Goal: Transaction & Acquisition: Purchase product/service

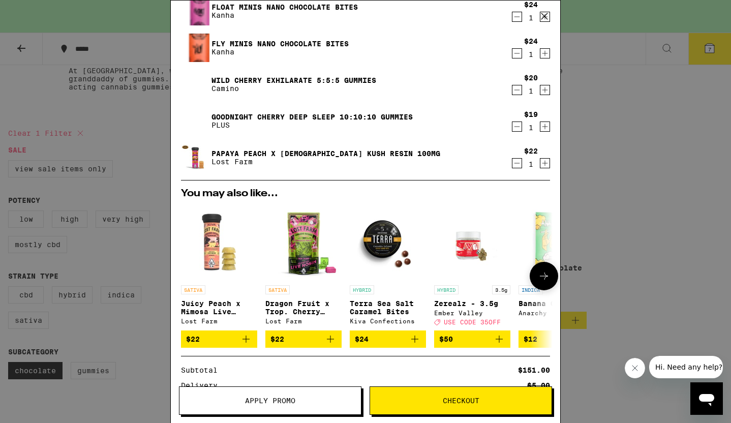
scroll to position [203, 0]
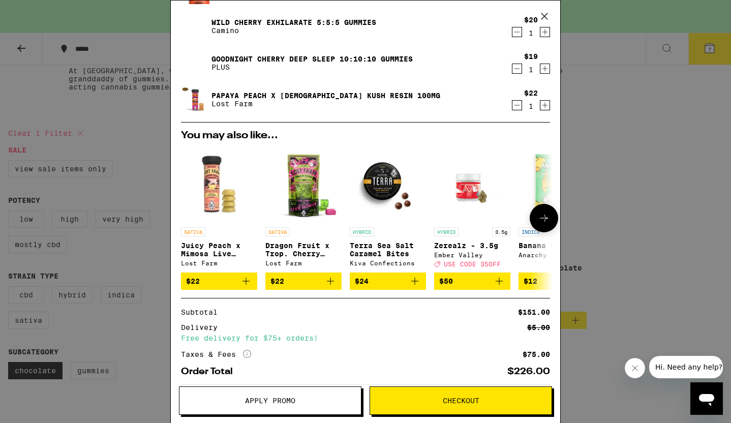
click at [542, 218] on icon at bounding box center [544, 218] width 12 height 12
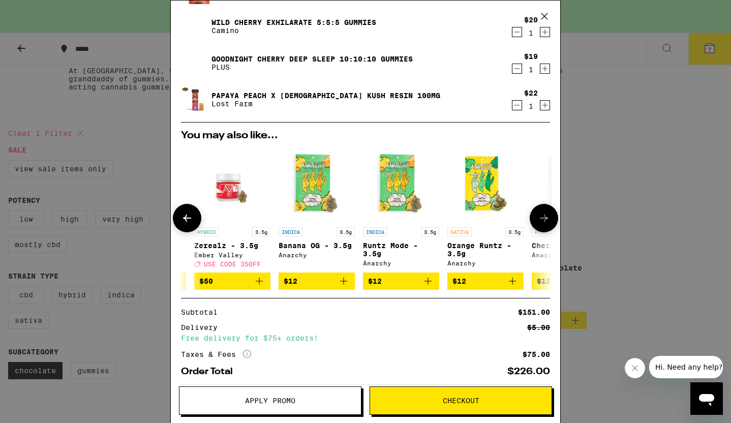
scroll to position [0, 258]
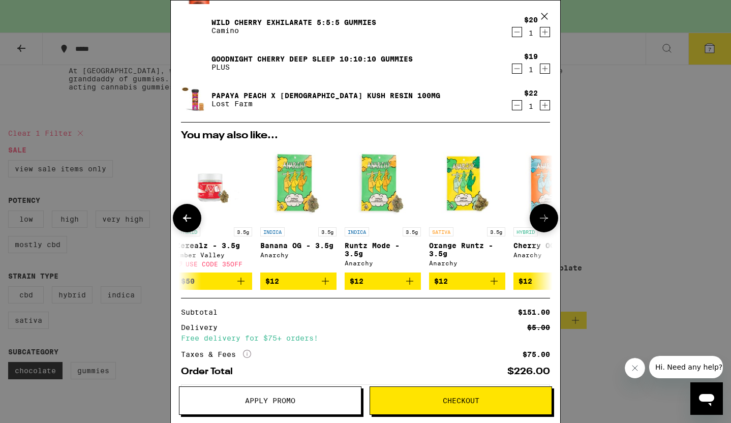
click at [542, 218] on icon at bounding box center [544, 218] width 12 height 12
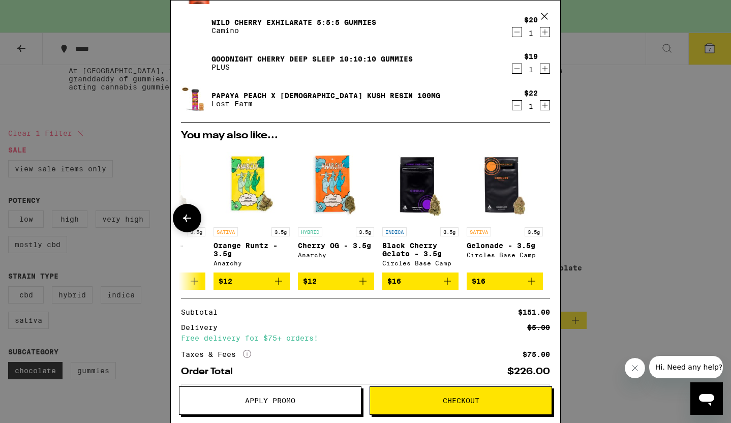
scroll to position [0, 475]
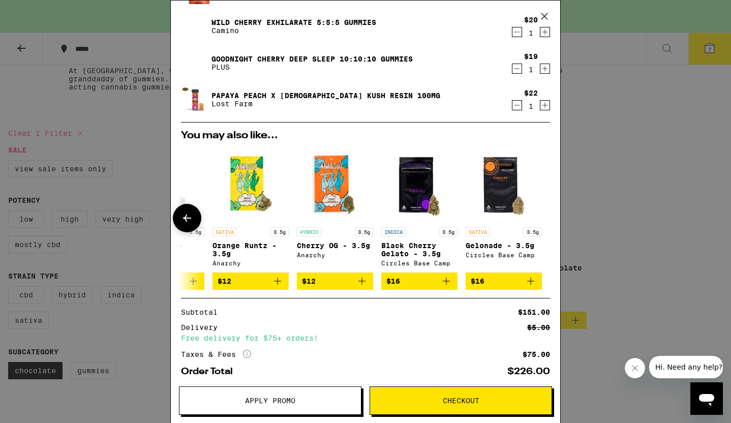
click at [193, 226] on button at bounding box center [187, 218] width 28 height 28
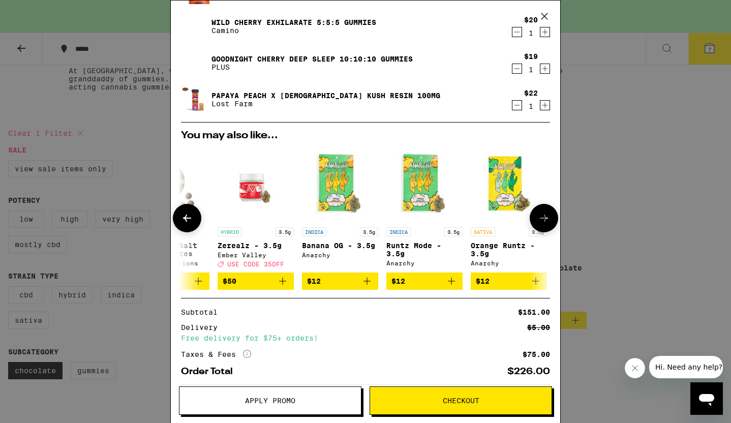
click at [193, 226] on button at bounding box center [187, 218] width 28 height 28
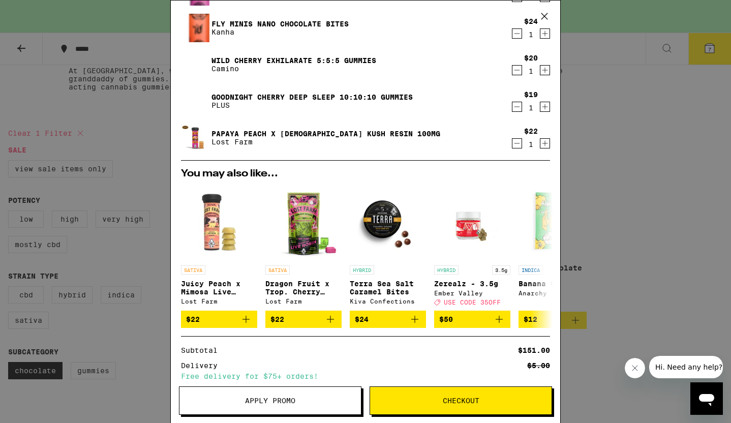
scroll to position [0, 0]
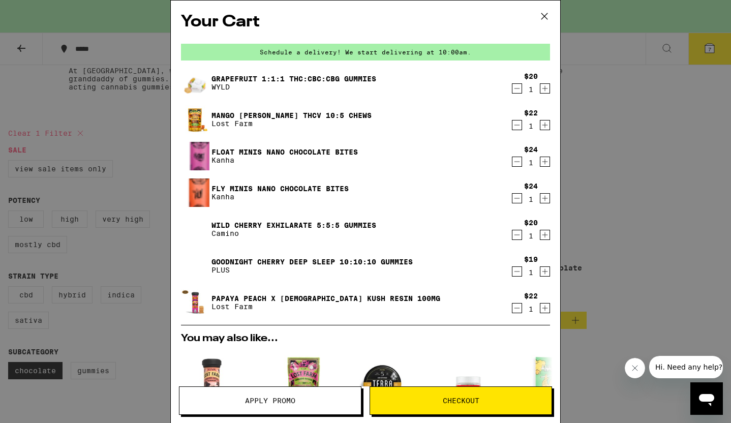
click at [115, 228] on div "Your Cart Schedule a delivery! We start delivering at 10:00am. Grapefruit 1:1:1…" at bounding box center [365, 211] width 731 height 423
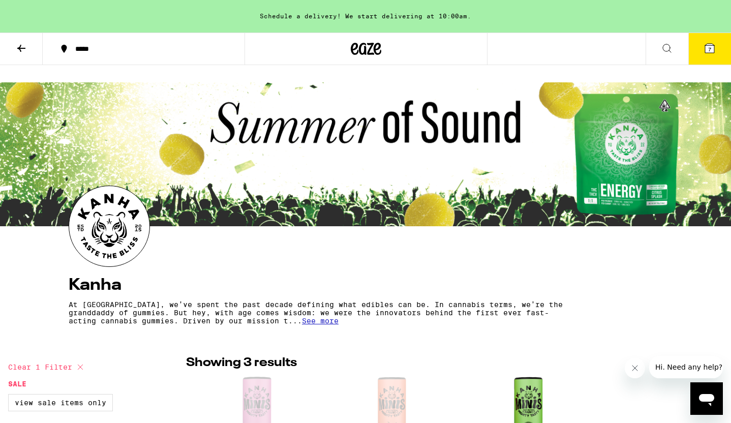
click at [22, 46] on icon at bounding box center [21, 48] width 12 height 12
click at [664, 49] on icon at bounding box center [667, 48] width 12 height 12
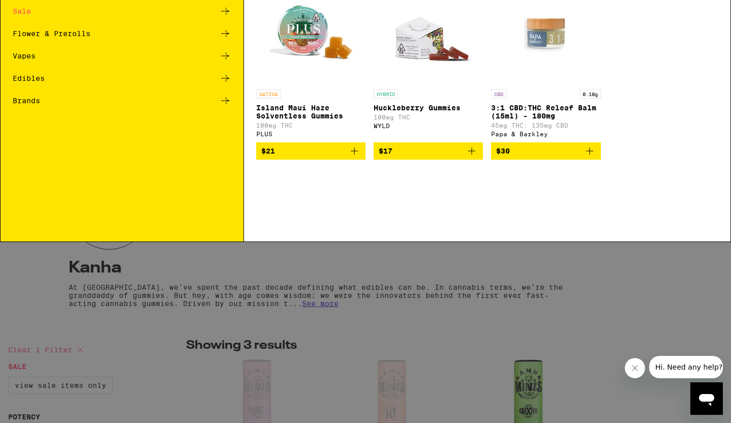
type input "t"
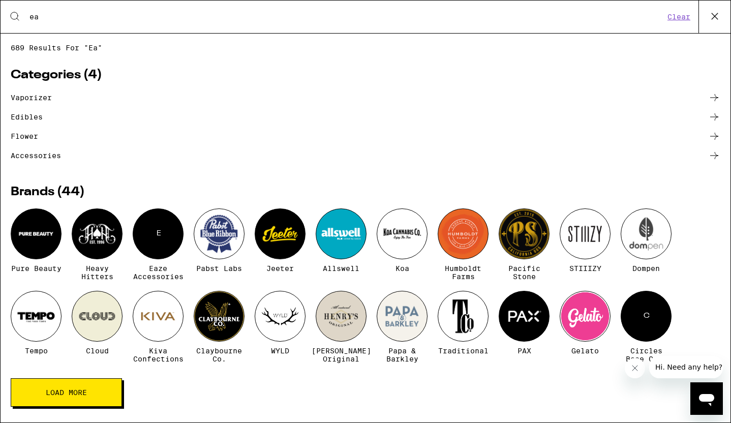
type input "e"
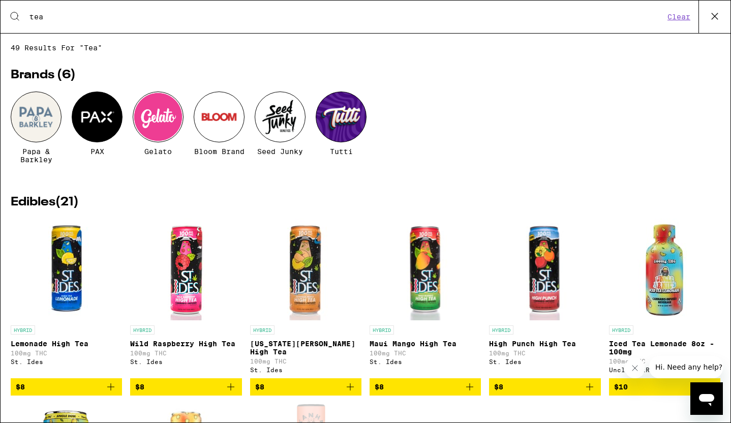
type input "tea"
click at [306, 266] on img "Open page for Georgia Peach High Tea from St. Ides" at bounding box center [306, 269] width 102 height 102
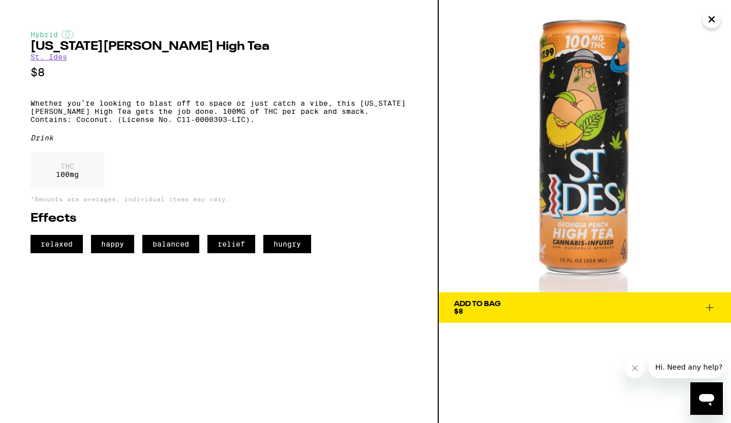
click at [707, 24] on icon "Close" at bounding box center [711, 19] width 12 height 15
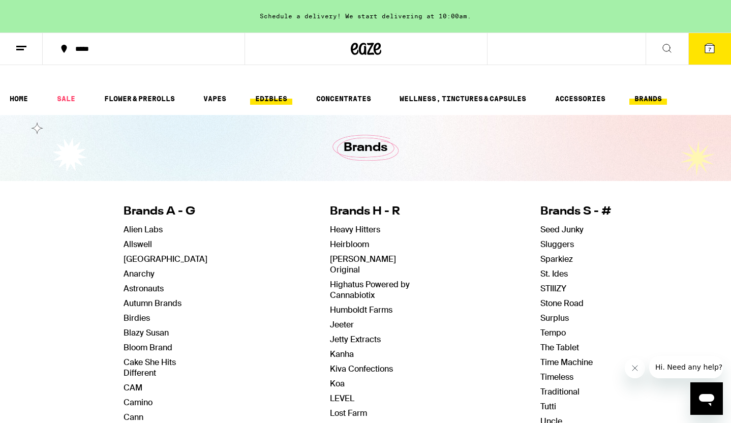
click at [263, 92] on link "EDIBLES" at bounding box center [271, 98] width 42 height 12
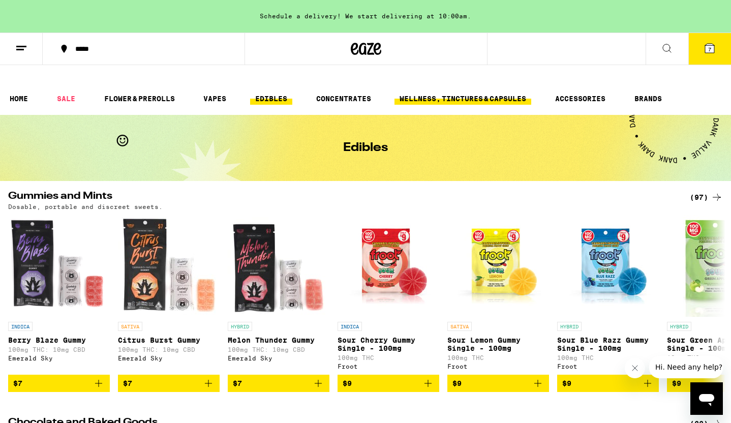
click at [449, 92] on link "WELLNESS, TINCTURES & CAPSULES" at bounding box center [462, 98] width 137 height 12
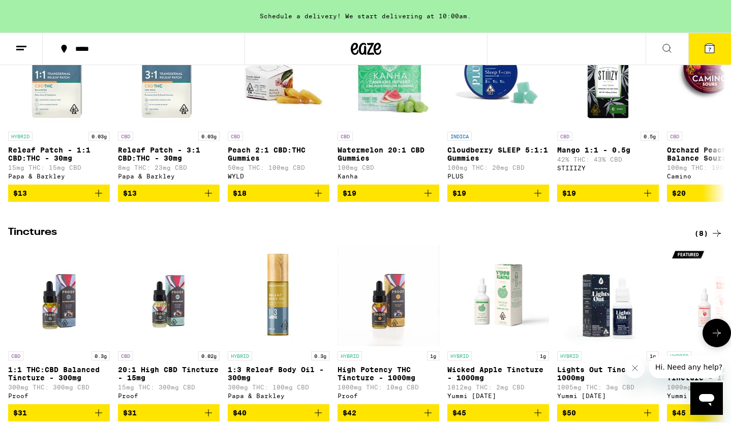
scroll to position [328, 0]
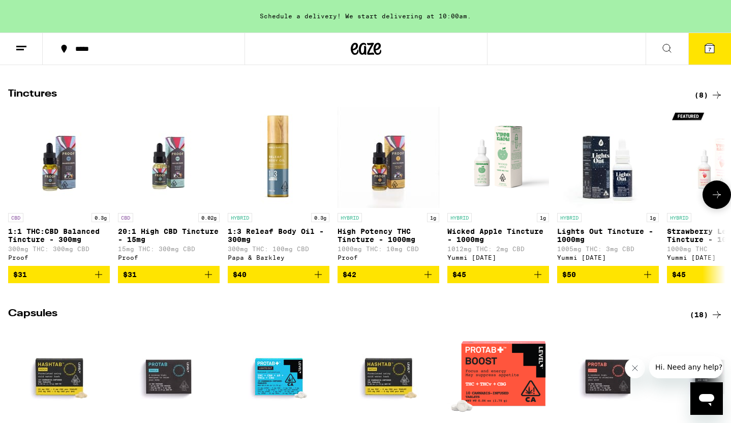
click at [715, 201] on link "HYBRID 1g Strawberry Lemonade Tincture - 1000mg 1000mg THC Yummi [DATE]" at bounding box center [718, 186] width 102 height 160
click at [710, 191] on icon at bounding box center [716, 195] width 12 height 12
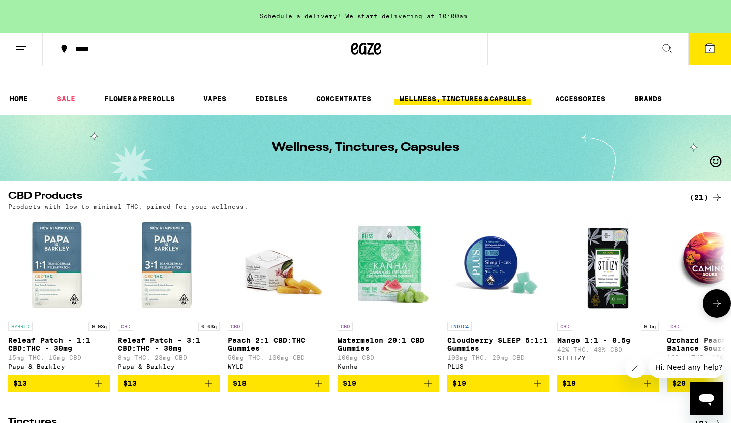
click at [591, 245] on img "Open page for Mango 1:1 - 0.5g from STIIIZY" at bounding box center [608, 266] width 102 height 102
click at [582, 346] on p "42% THC: 43% CBD" at bounding box center [608, 349] width 102 height 7
click at [712, 297] on icon at bounding box center [716, 303] width 12 height 12
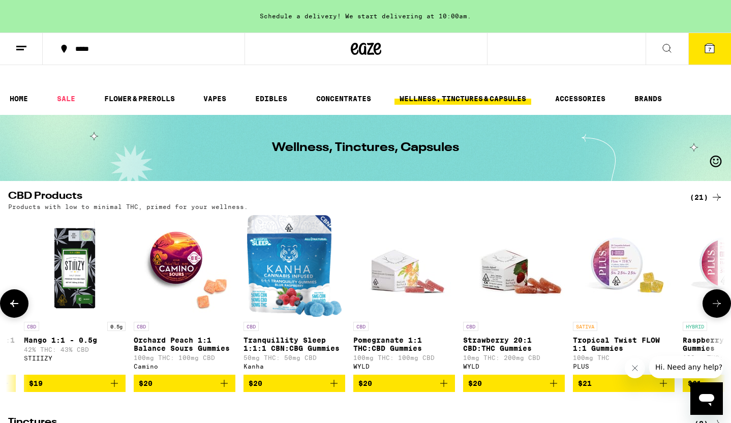
scroll to position [0, 604]
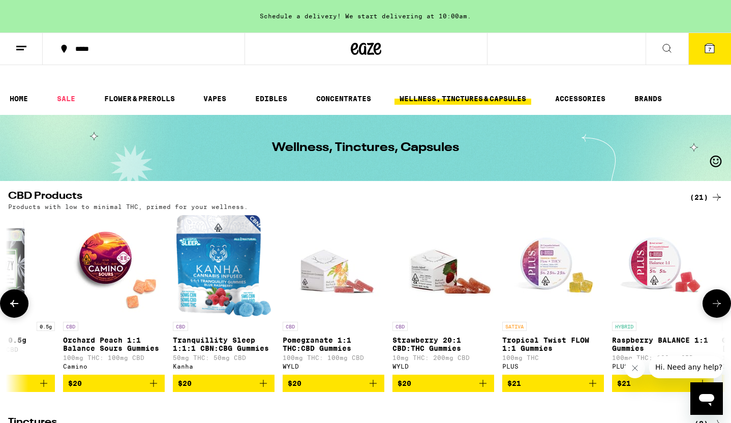
click at [712, 297] on icon at bounding box center [716, 303] width 12 height 12
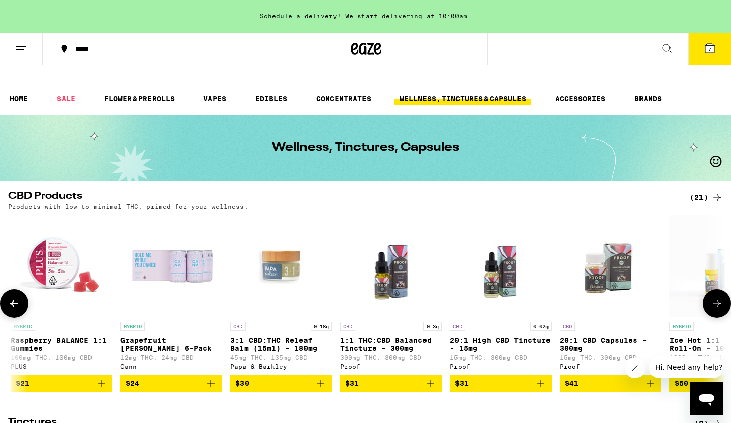
scroll to position [0, 1207]
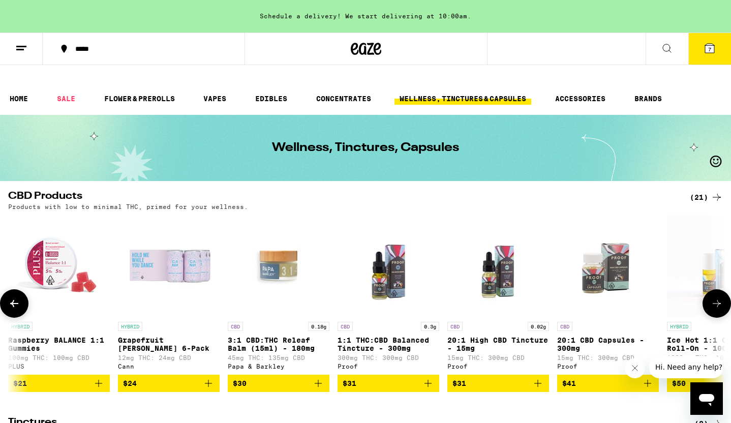
click at [712, 297] on icon at bounding box center [716, 303] width 12 height 12
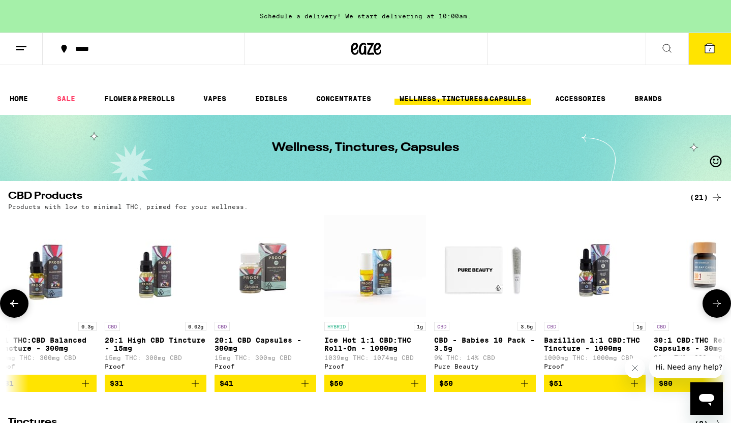
scroll to position [0, 1590]
